Goal: Task Accomplishment & Management: Manage account settings

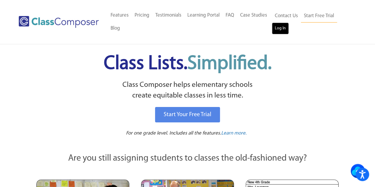
click at [282, 28] on link "Log In" at bounding box center [280, 29] width 17 height 12
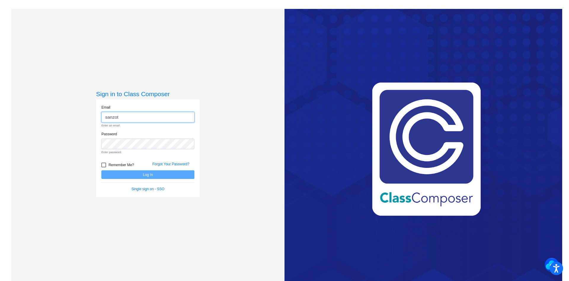
click at [178, 119] on input "sanzot" at bounding box center [147, 117] width 93 height 11
type input "[EMAIL_ADDRESS][DOMAIN_NAME]"
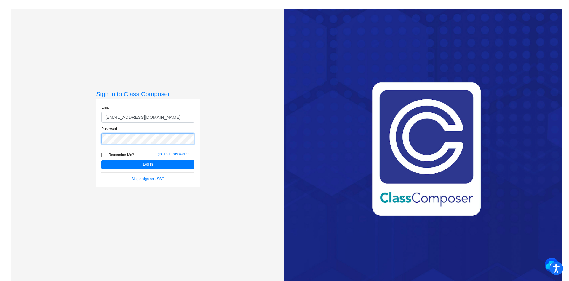
click at [101, 160] on button "Log In" at bounding box center [147, 164] width 93 height 9
click at [150, 167] on button "Log In" at bounding box center [147, 164] width 93 height 9
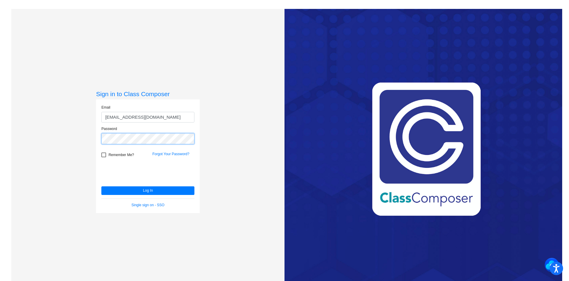
click at [101, 186] on button "Log In" at bounding box center [147, 190] width 93 height 9
click at [103, 156] on div at bounding box center [103, 154] width 5 height 5
click at [103, 157] on input "Remember Me?" at bounding box center [103, 157] width 0 height 0
click at [121, 190] on button "Log In" at bounding box center [147, 190] width 93 height 9
click at [105, 155] on div at bounding box center [103, 154] width 5 height 5
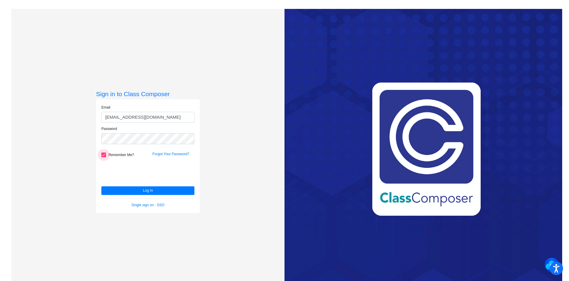
click at [104, 157] on input "Remember Me?" at bounding box center [103, 157] width 0 height 0
click at [102, 153] on div at bounding box center [103, 154] width 5 height 5
click at [103, 157] on input "Remember Me?" at bounding box center [103, 157] width 0 height 0
click at [120, 191] on button "Log In" at bounding box center [147, 190] width 93 height 9
click at [103, 154] on div at bounding box center [103, 154] width 5 height 5
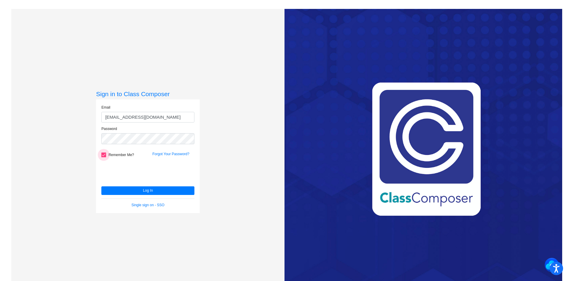
click at [103, 157] on input "Remember Me?" at bounding box center [103, 157] width 0 height 0
click at [101, 186] on button "Log In" at bounding box center [147, 190] width 93 height 9
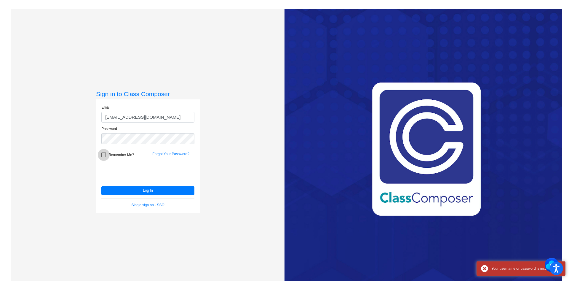
click at [102, 153] on div at bounding box center [103, 154] width 5 height 5
click at [103, 157] on input "Remember Me?" at bounding box center [103, 157] width 0 height 0
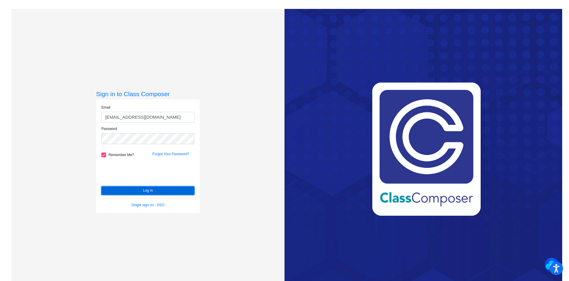
click at [137, 191] on button "Log In" at bounding box center [147, 190] width 93 height 9
click at [138, 193] on button "Log In" at bounding box center [147, 190] width 93 height 9
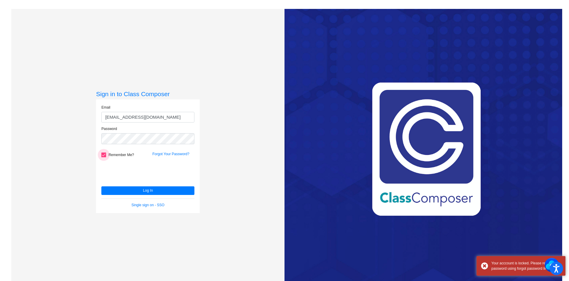
click at [104, 153] on div at bounding box center [103, 154] width 5 height 5
click at [104, 157] on input "Remember Me?" at bounding box center [103, 157] width 0 height 0
checkbox input "false"
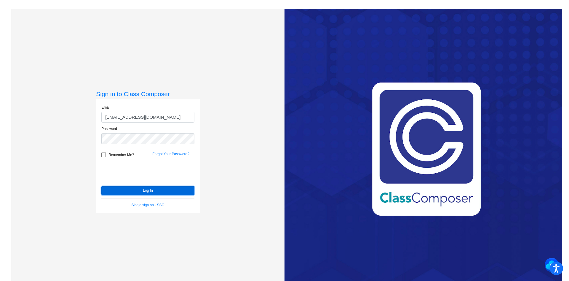
click at [171, 191] on button "Log In" at bounding box center [147, 190] width 93 height 9
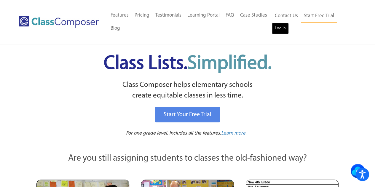
click at [278, 28] on link "Log In" at bounding box center [280, 29] width 17 height 12
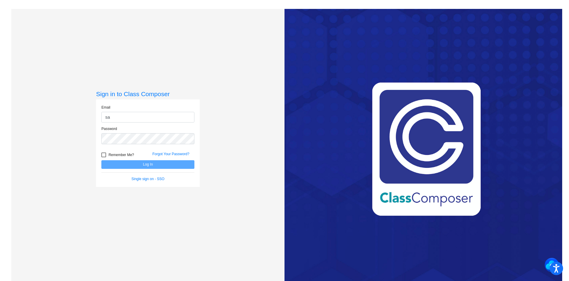
type input "[EMAIL_ADDRESS][DOMAIN_NAME]"
click at [101, 160] on button "Log In" at bounding box center [147, 164] width 93 height 9
click at [194, 232] on div "Sign in to Class Composer Email sanzottag@victorschools.org Password Remember M…" at bounding box center [147, 149] width 273 height 281
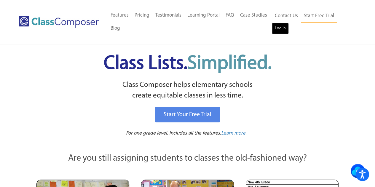
click at [281, 25] on link "Log In" at bounding box center [280, 29] width 17 height 12
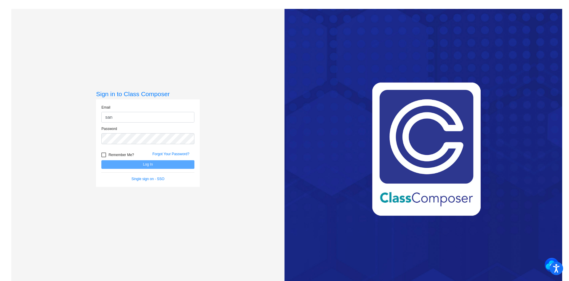
type input "[EMAIL_ADDRESS][DOMAIN_NAME]"
click at [166, 167] on button "Log In" at bounding box center [147, 164] width 93 height 9
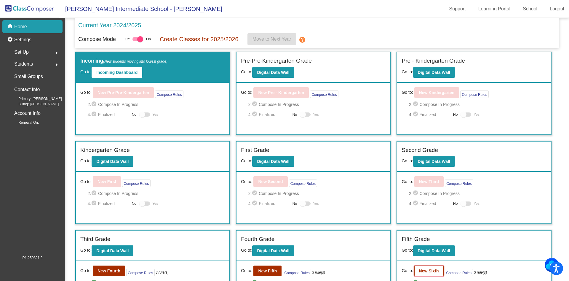
click at [420, 271] on b "New Sixth" at bounding box center [429, 270] width 20 height 5
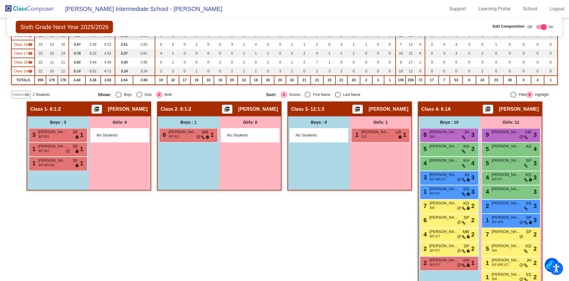
scroll to position [195, 0]
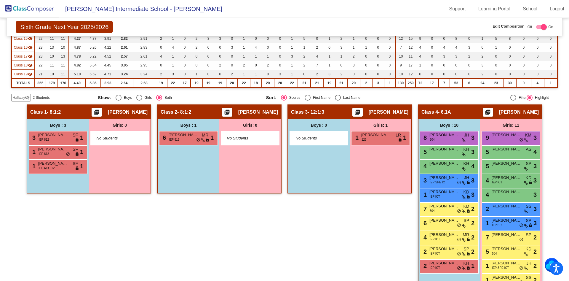
click at [27, 98] on mat-icon "visibility_off" at bounding box center [27, 97] width 5 height 5
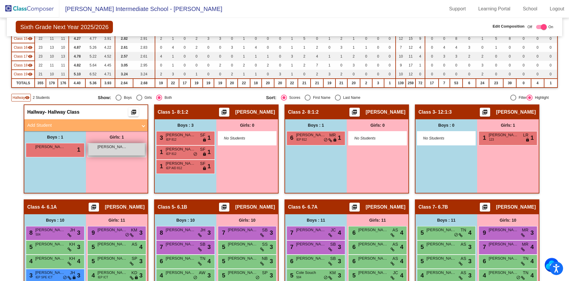
click at [124, 150] on div "[PERSON_NAME] lock do_not_disturb_alt" at bounding box center [116, 149] width 57 height 12
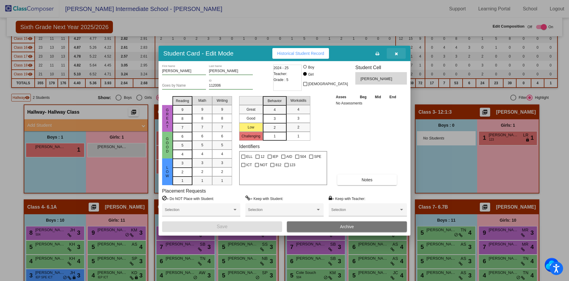
click at [398, 54] on button "button" at bounding box center [396, 53] width 19 height 11
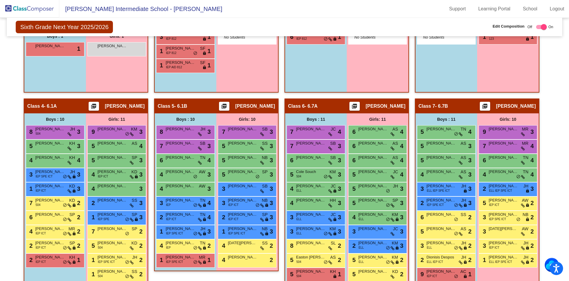
scroll to position [296, 0]
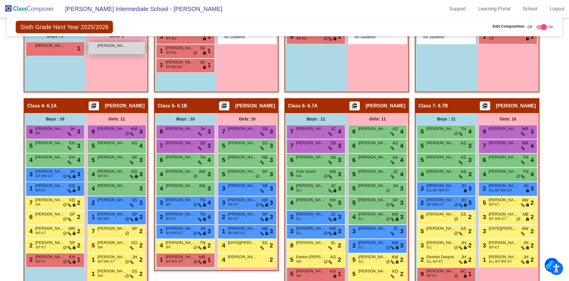
click at [111, 53] on div "[PERSON_NAME] lock do_not_disturb_alt" at bounding box center [116, 48] width 57 height 12
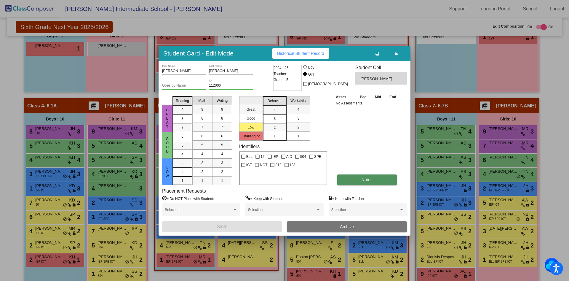
click at [360, 181] on button "Notes" at bounding box center [367, 179] width 60 height 11
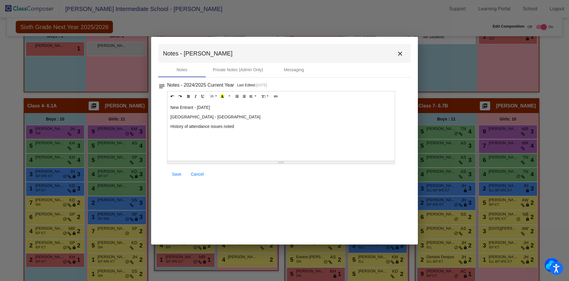
click at [264, 132] on div "New Entrant - [DATE] [GEOGRAPHIC_DATA] - [GEOGRAPHIC_DATA] History of attendanc…" at bounding box center [280, 130] width 227 height 59
click at [263, 137] on p "[PERSON_NAME] (grandma) is legal guardian" at bounding box center [280, 136] width 221 height 6
click at [210, 137] on p "[PERSON_NAME] (grandma) is legal guardian" at bounding box center [280, 136] width 221 height 6
click at [289, 136] on p "[PERSON_NAME] (maternal grandma) is legal guardian" at bounding box center [280, 136] width 221 height 6
click at [207, 137] on p "[PERSON_NAME] (maternal grandma) is legal guardian" at bounding box center [280, 136] width 221 height 6
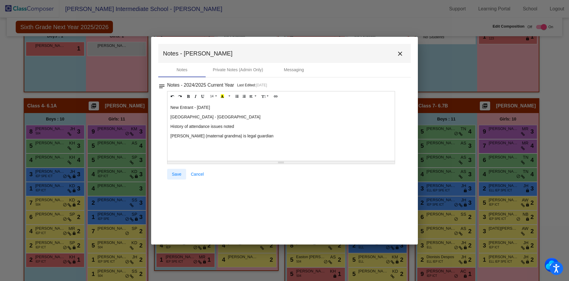
click at [181, 174] on span "Save" at bounding box center [176, 174] width 9 height 5
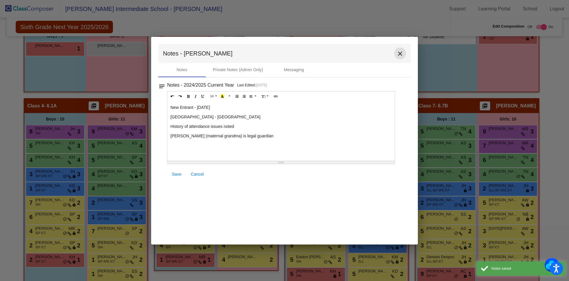
click at [399, 52] on mat-icon "close" at bounding box center [399, 53] width 7 height 7
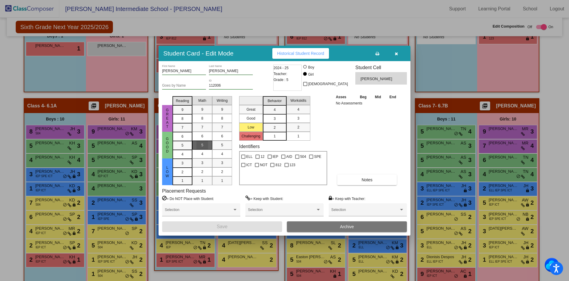
click at [203, 145] on div "5" at bounding box center [202, 144] width 12 height 9
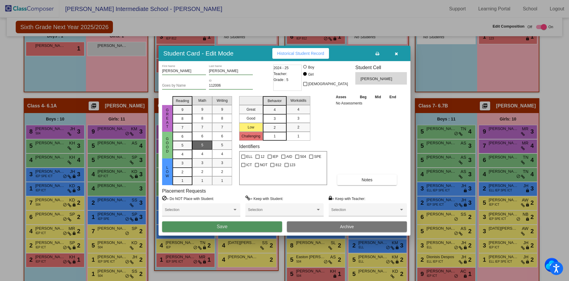
click at [234, 227] on button "Save" at bounding box center [222, 226] width 120 height 11
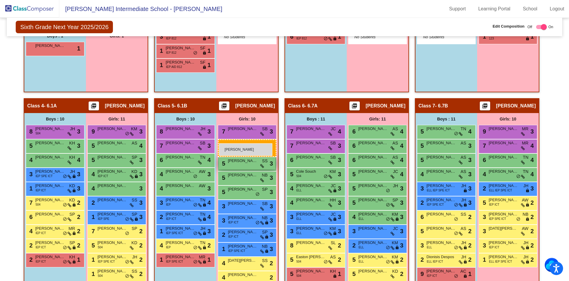
drag, startPoint x: 109, startPoint y: 50, endPoint x: 219, endPoint y: 142, distance: 143.2
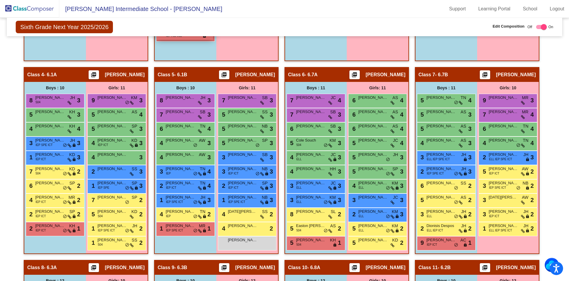
scroll to position [334, 0]
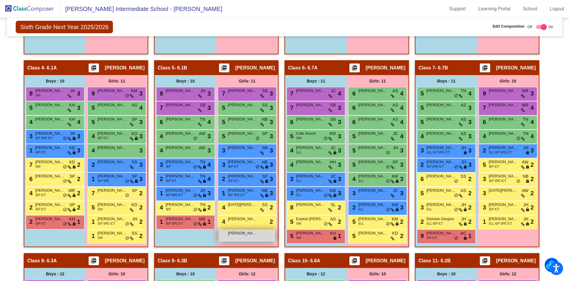
click at [252, 238] on div "[PERSON_NAME] lock do_not_disturb_alt" at bounding box center [247, 235] width 57 height 12
